Goal: Task Accomplishment & Management: Manage account settings

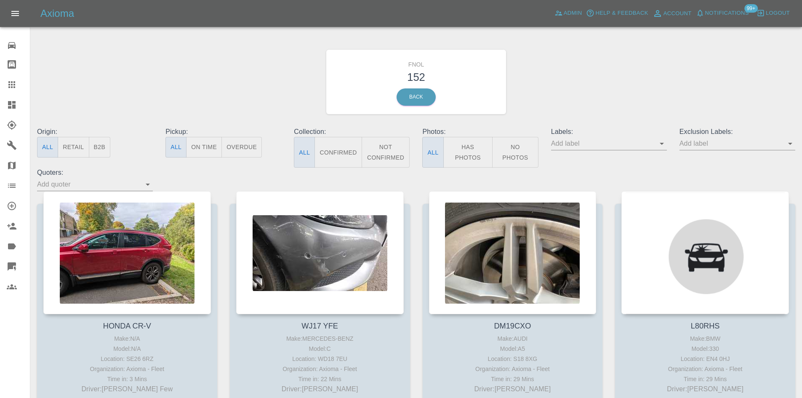
click at [12, 107] on icon at bounding box center [12, 105] width 8 height 8
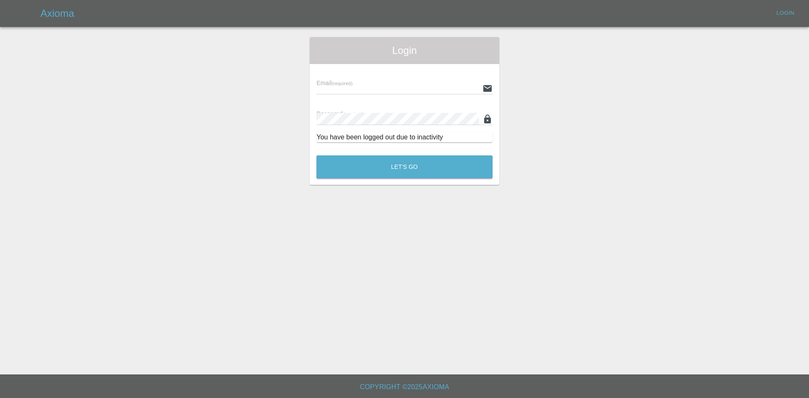
type input "[PERSON_NAME][EMAIL_ADDRESS][PERSON_NAME][DOMAIN_NAME]"
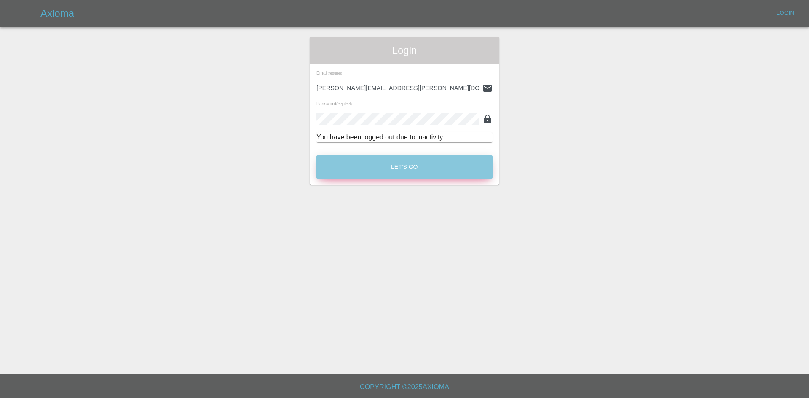
click at [350, 169] on button "Let's Go" at bounding box center [404, 166] width 176 height 23
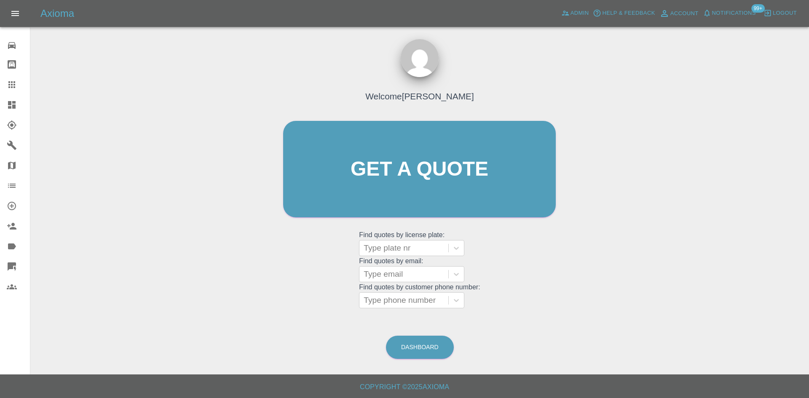
click at [10, 107] on icon at bounding box center [12, 105] width 8 height 8
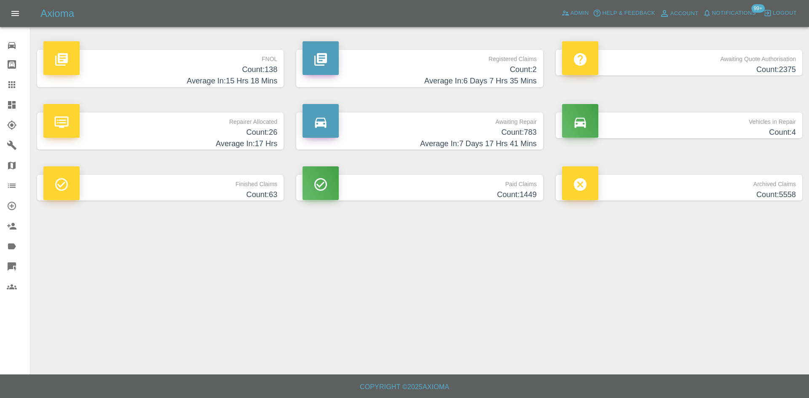
click at [423, 56] on p "Registered Claims" at bounding box center [419, 57] width 234 height 14
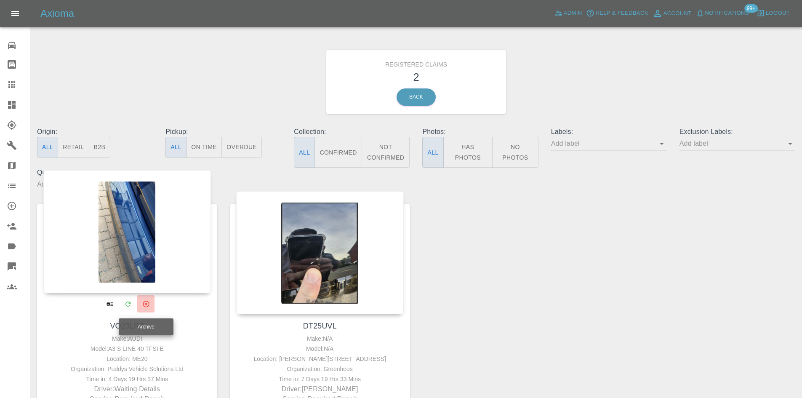
click at [149, 309] on button "Archive" at bounding box center [145, 303] width 17 height 17
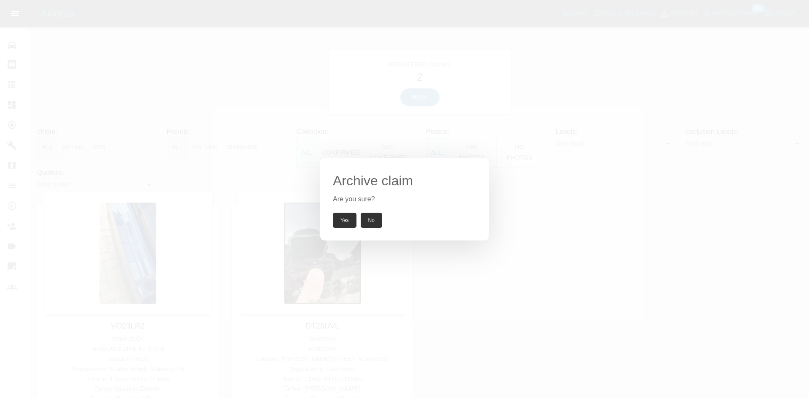
click at [147, 302] on div "Archive claim Are you sure? Yes No" at bounding box center [404, 199] width 809 height 398
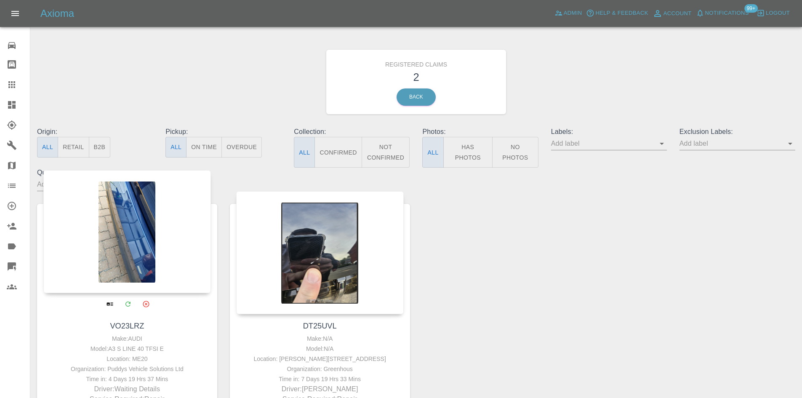
click at [177, 348] on div "Model: A3 S LINE 40 TFSI E" at bounding box center [126, 349] width 163 height 10
click at [147, 324] on h4 "VO23LRZ" at bounding box center [126, 325] width 163 height 11
click at [143, 303] on icon "Archive" at bounding box center [146, 304] width 8 height 8
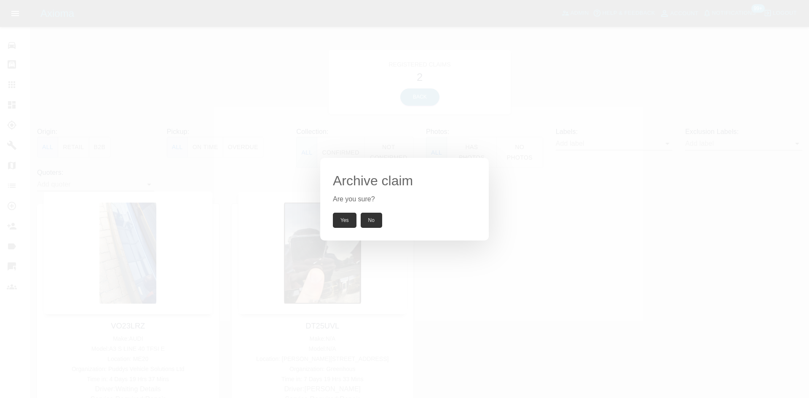
click at [344, 217] on button "Yes" at bounding box center [345, 220] width 24 height 15
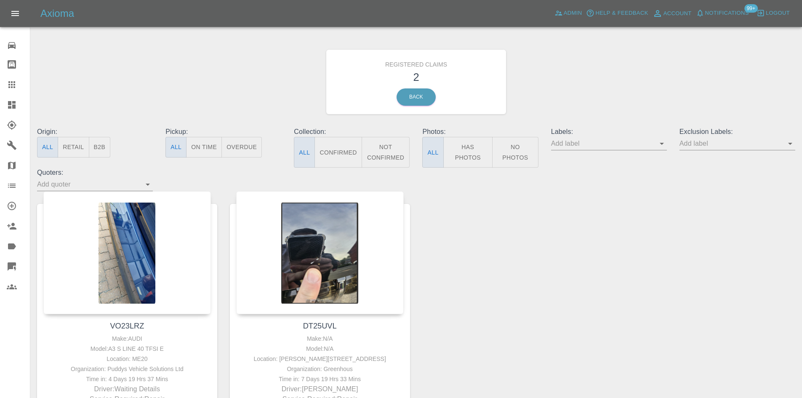
click at [11, 109] on link "Dashboard" at bounding box center [15, 105] width 30 height 20
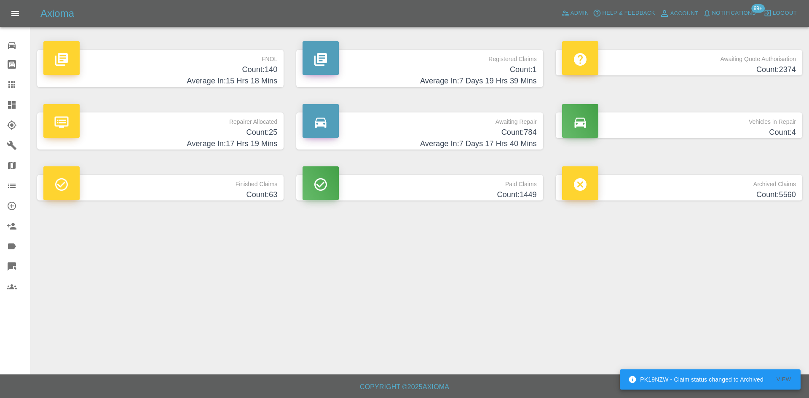
click at [419, 86] on h4 "Average In: 7 Days 19 Hrs 39 Mins" at bounding box center [419, 80] width 234 height 11
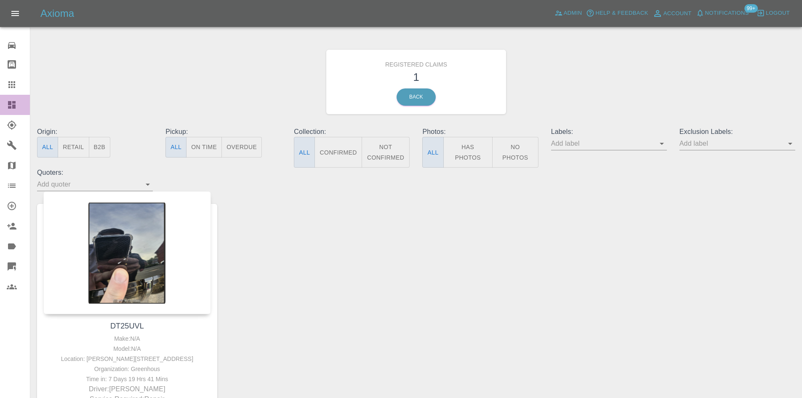
click at [21, 107] on div at bounding box center [19, 105] width 24 height 10
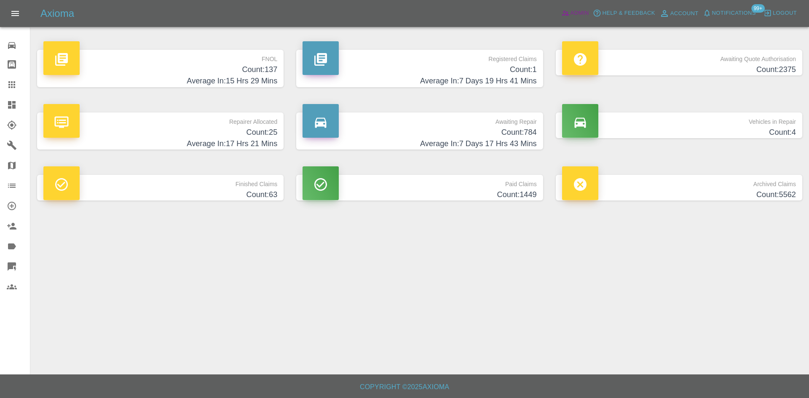
click at [574, 7] on link "Admin" at bounding box center [575, 13] width 32 height 13
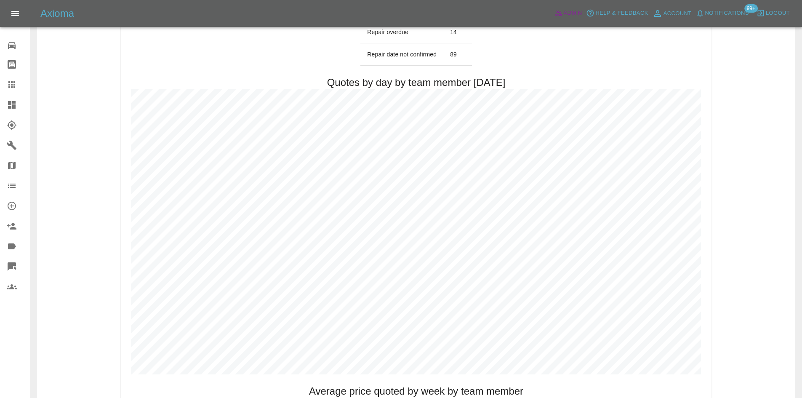
scroll to position [359, 0]
click at [17, 109] on div at bounding box center [19, 105] width 24 height 10
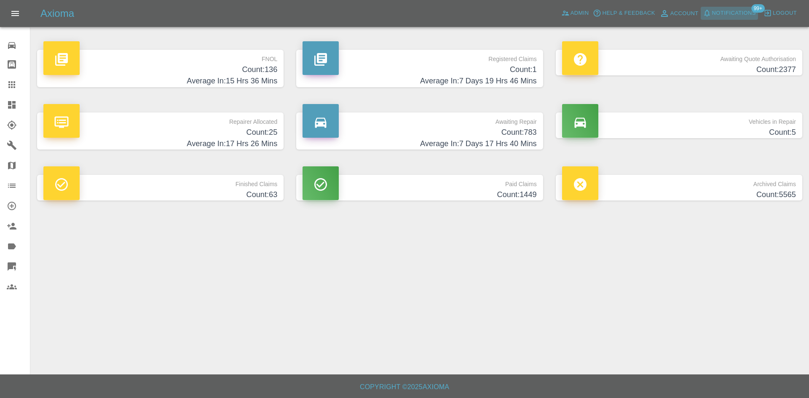
click at [738, 8] on span "Notifications" at bounding box center [734, 13] width 44 height 10
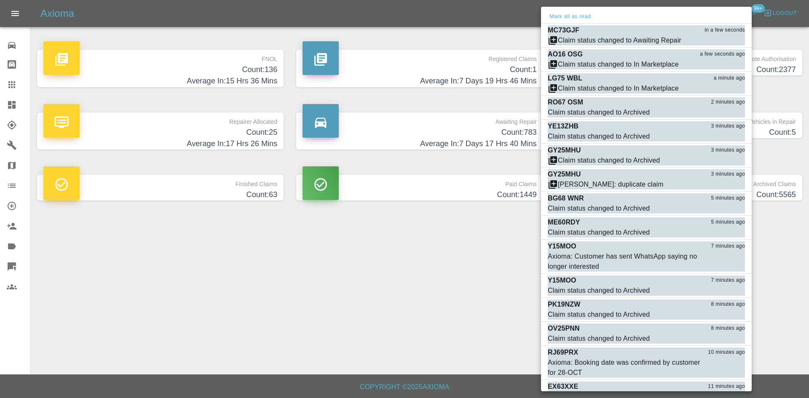
click at [454, 240] on div at bounding box center [404, 199] width 809 height 398
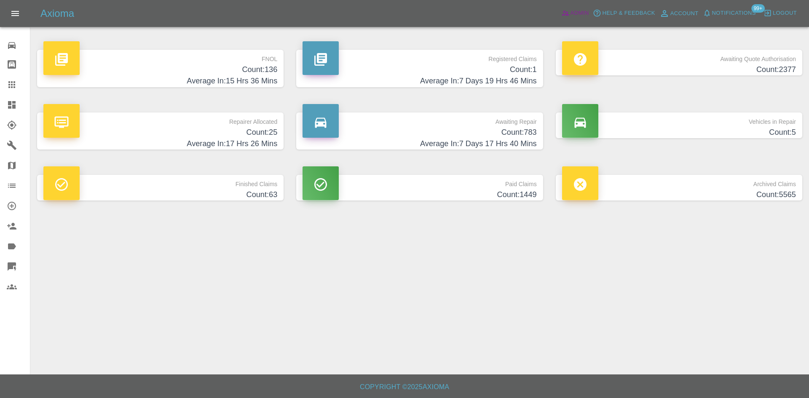
click at [576, 15] on span "Admin" at bounding box center [579, 13] width 19 height 10
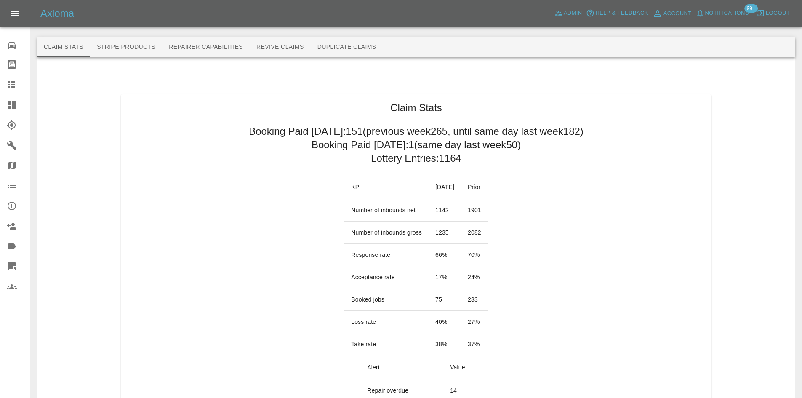
click at [12, 107] on icon at bounding box center [12, 105] width 10 height 10
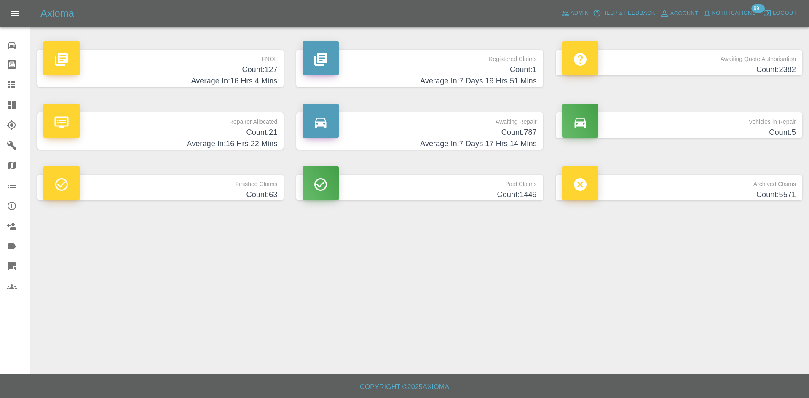
click at [673, 60] on p "Awaiting Quote Authorisation" at bounding box center [679, 57] width 234 height 14
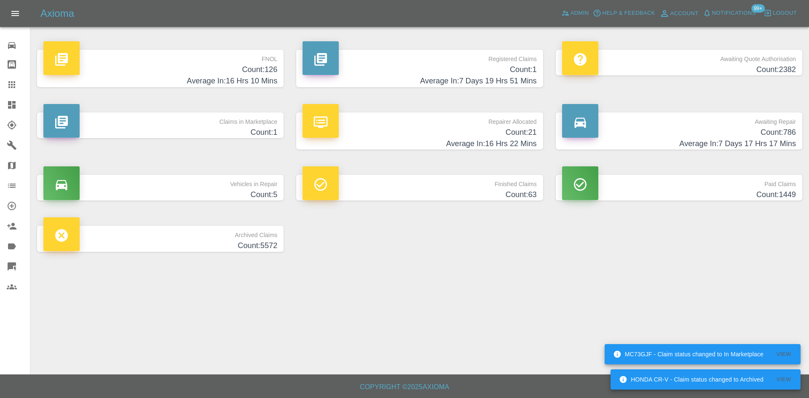
click at [675, 117] on p "Awaiting Repair" at bounding box center [679, 119] width 234 height 14
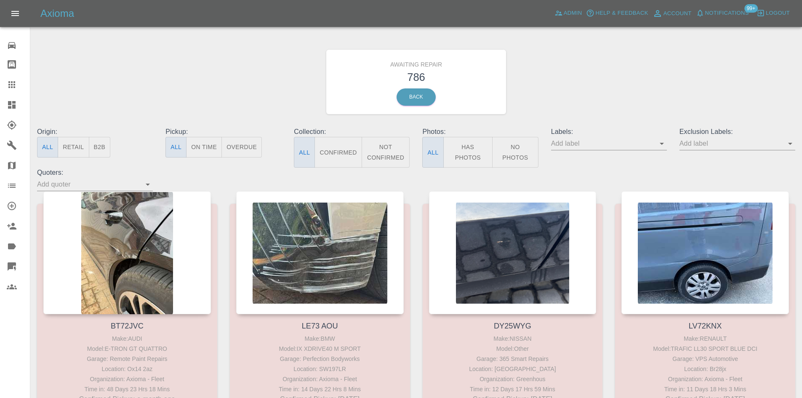
click at [103, 149] on button "B2B" at bounding box center [100, 147] width 22 height 21
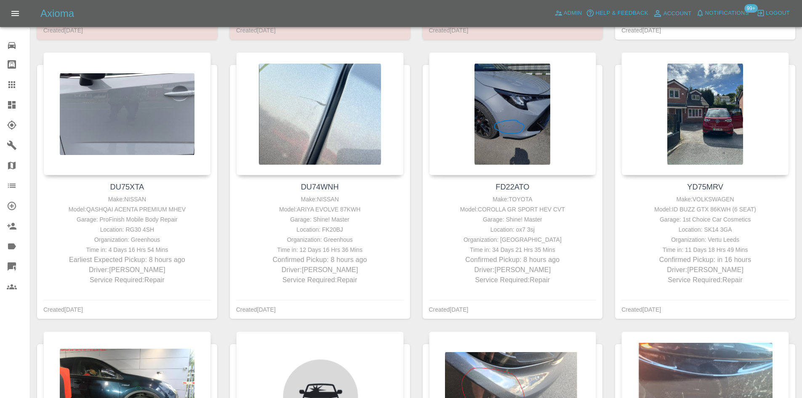
scroll to position [434, 0]
